Goal: Transaction & Acquisition: Purchase product/service

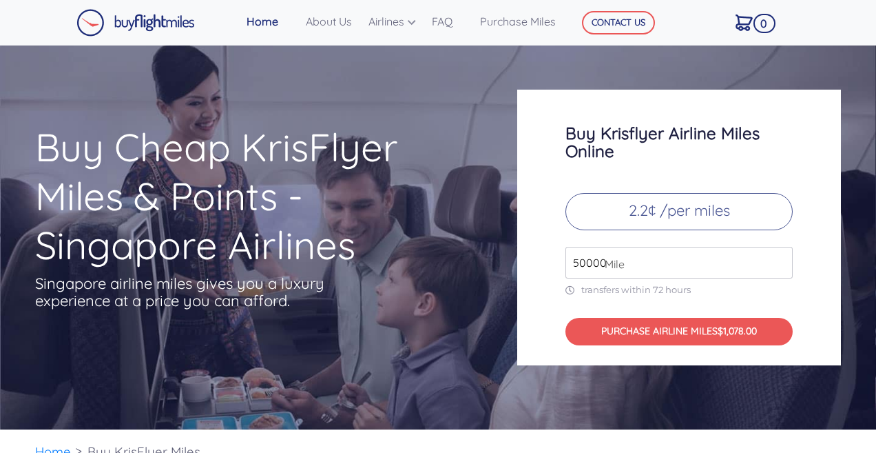
click at [778, 258] on input "50000" at bounding box center [679, 263] width 227 height 32
click at [778, 258] on input "51000" at bounding box center [679, 263] width 227 height 32
click at [778, 258] on input "52000" at bounding box center [679, 263] width 227 height 32
click at [778, 258] on input "53000" at bounding box center [679, 263] width 227 height 32
click at [778, 258] on input "54000" at bounding box center [679, 263] width 227 height 32
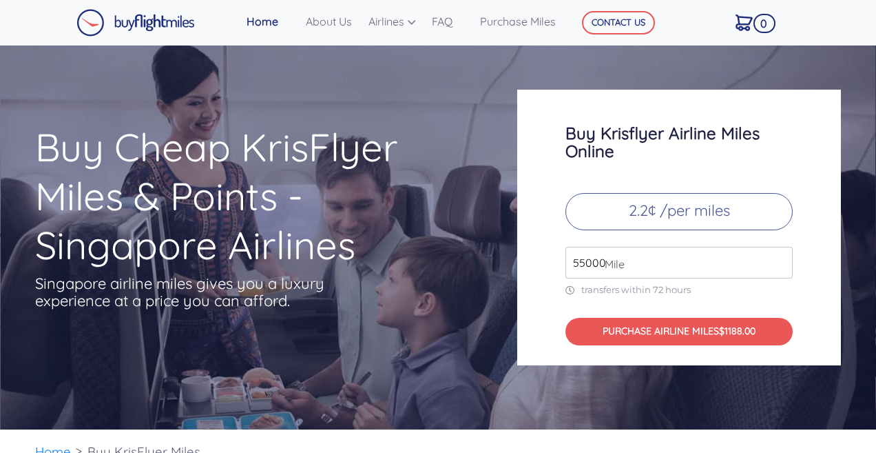
click at [778, 258] on input "55000" at bounding box center [679, 263] width 227 height 32
click at [778, 258] on input "56000" at bounding box center [679, 263] width 227 height 32
click at [778, 258] on input "57000" at bounding box center [679, 263] width 227 height 32
click at [778, 258] on input "58000" at bounding box center [679, 263] width 227 height 32
drag, startPoint x: 604, startPoint y: 261, endPoint x: 555, endPoint y: 261, distance: 49.6
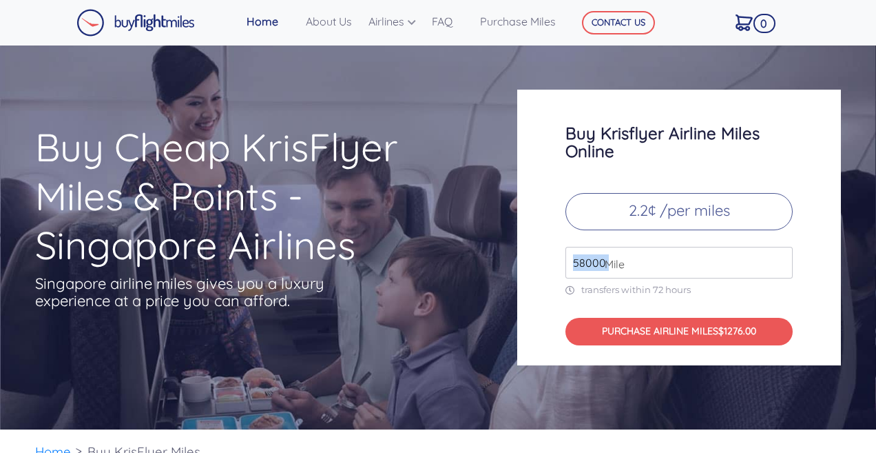
click at [555, 261] on div "Buy Krisflyer Airline Miles Online 2.2¢ /per miles 58000 Mile transfers within …" at bounding box center [679, 228] width 324 height 276
click at [619, 258] on span "Mile" at bounding box center [611, 264] width 27 height 17
click at [581, 262] on input "58000" at bounding box center [679, 263] width 227 height 32
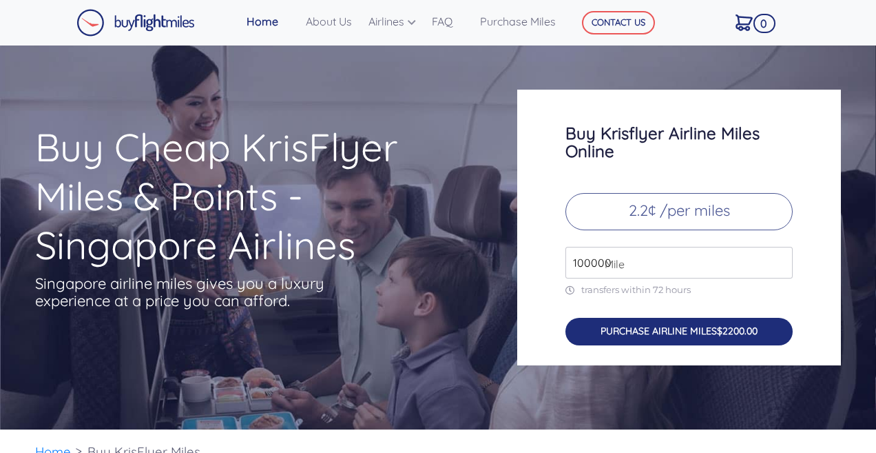
type input "100000"
click at [668, 329] on button "PURCHASE AIRLINE MILES $2200.00" at bounding box center [679, 332] width 227 height 28
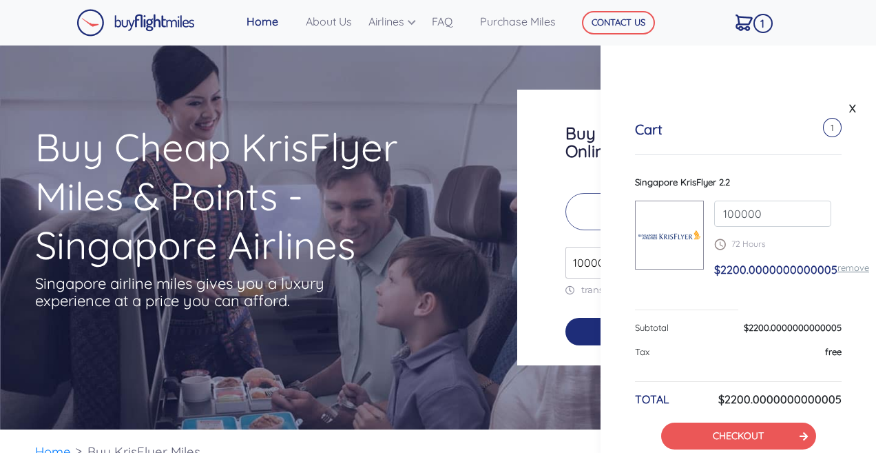
scroll to position [31, 0]
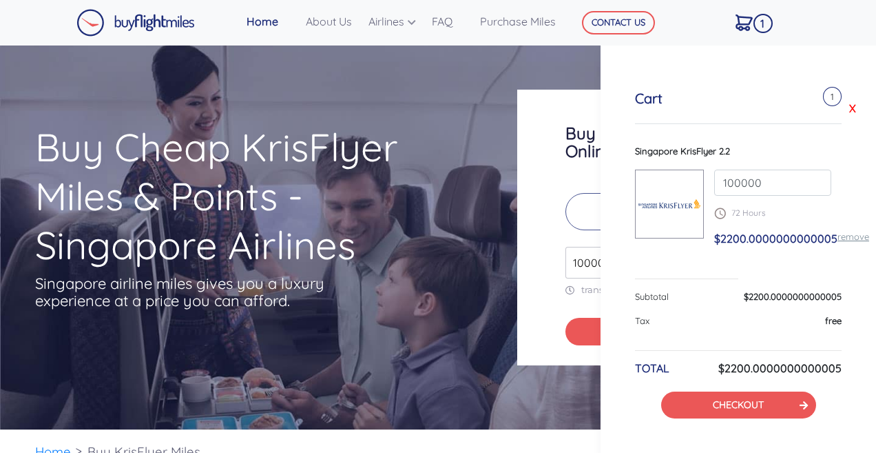
click at [849, 106] on link "X" at bounding box center [853, 108] width 14 height 21
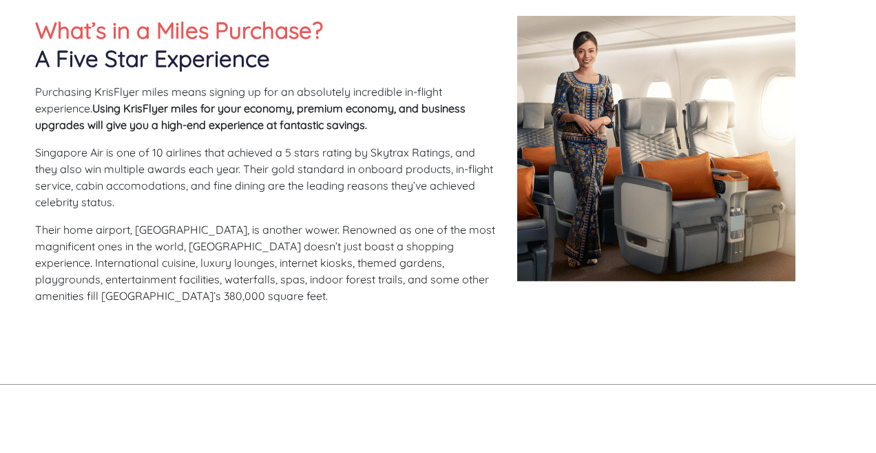
scroll to position [660, 0]
